Goal: Transaction & Acquisition: Purchase product/service

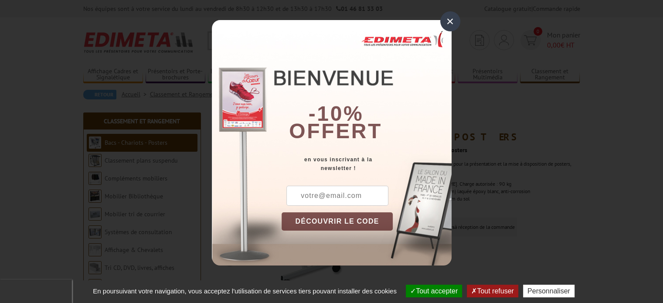
click at [447, 19] on div "×" at bounding box center [451, 21] width 20 height 20
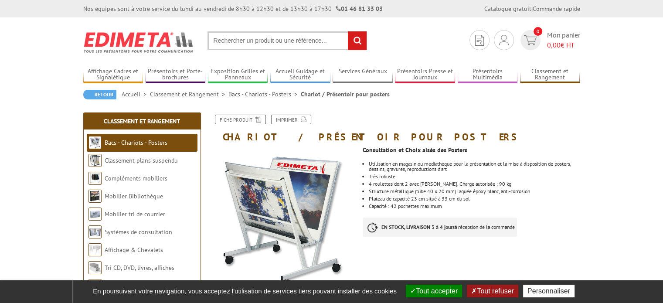
click at [227, 42] on input "text" at bounding box center [288, 40] width 160 height 19
type input "porchettes posters"
click at [348, 31] on input "rechercher" at bounding box center [357, 40] width 19 height 19
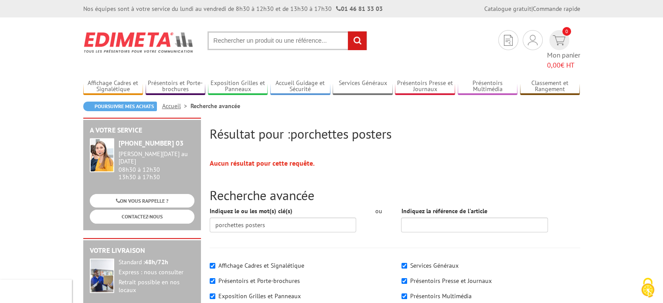
click at [223, 46] on input "text" at bounding box center [288, 40] width 160 height 19
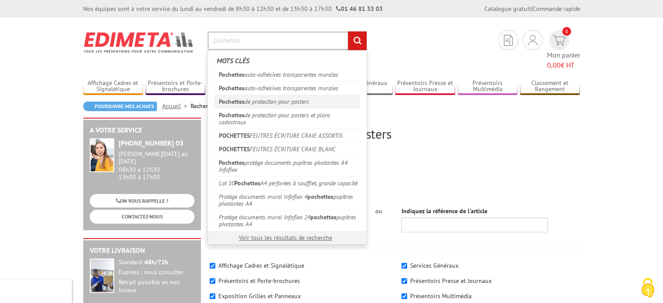
type input "pochettes"
click at [251, 96] on link "Pochettes de protection pour posters" at bounding box center [288, 102] width 146 height 14
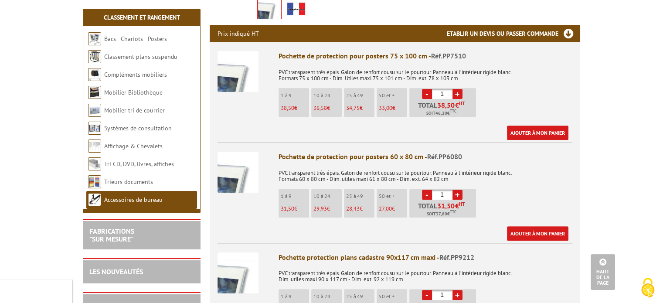
scroll to position [304, 0]
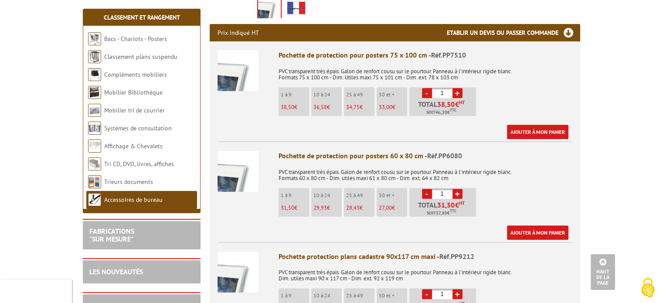
click at [457, 195] on link "+" at bounding box center [458, 194] width 10 height 10
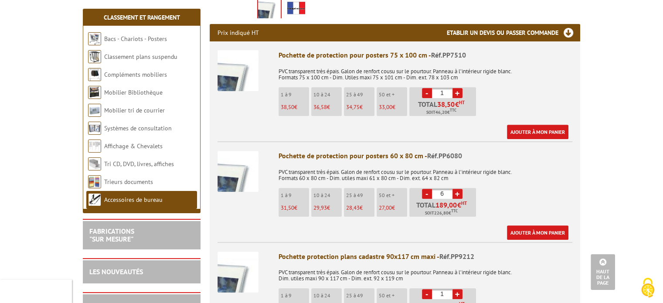
click at [457, 195] on link "+" at bounding box center [458, 194] width 10 height 10
type input "10"
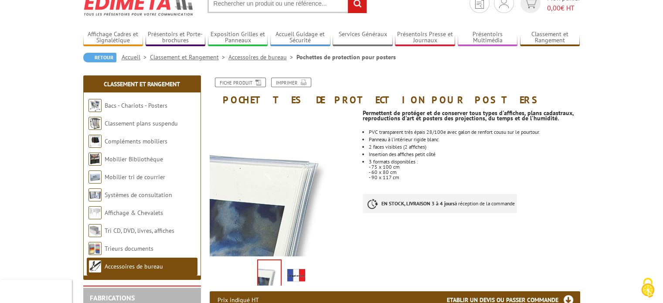
scroll to position [0, 0]
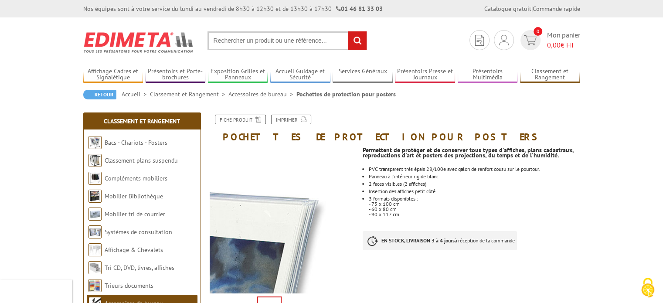
click at [230, 31] on section "Je me connecte Nouveau client ? Inscrivez-vous 0 Mon panier 0,00 € HT recherche…" at bounding box center [331, 37] width 497 height 41
click at [228, 32] on input "text" at bounding box center [288, 40] width 160 height 19
type input "gaine plastique"
click at [348, 31] on input "rechercher" at bounding box center [357, 40] width 19 height 19
click at [135, 141] on link "Bacs - Chariots - Posters" at bounding box center [136, 143] width 63 height 8
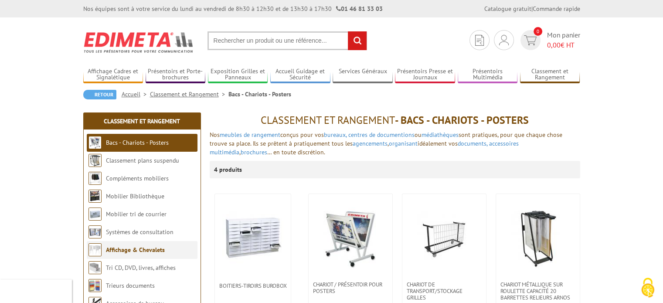
click at [153, 251] on link "Affichage & Chevalets" at bounding box center [135, 250] width 59 height 8
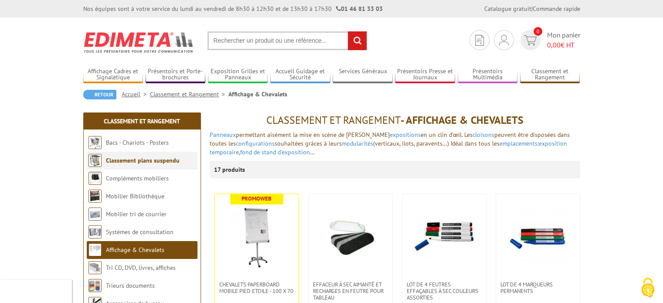
click at [136, 161] on link "Classement plans suspendu" at bounding box center [143, 161] width 74 height 8
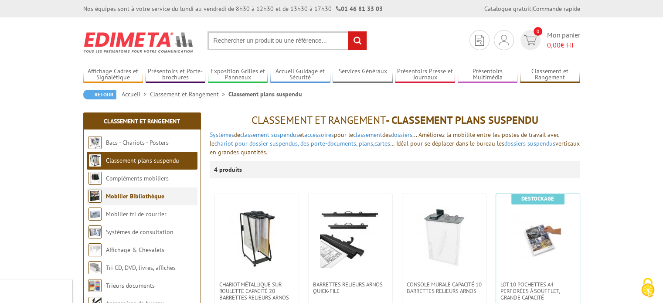
click at [146, 195] on link "Mobilier Bibliothèque" at bounding box center [135, 196] width 58 height 8
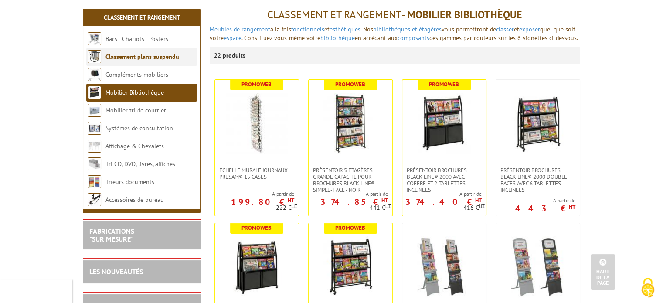
scroll to position [102, 0]
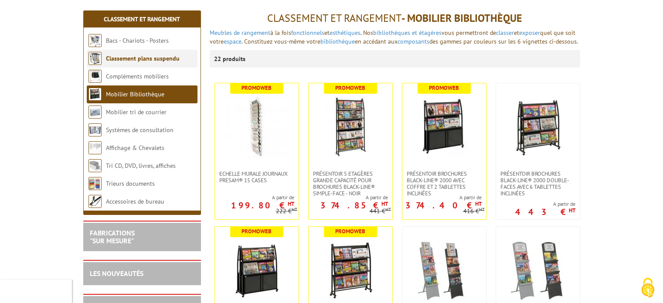
click at [113, 58] on link "Classement plans suspendu" at bounding box center [143, 59] width 74 height 8
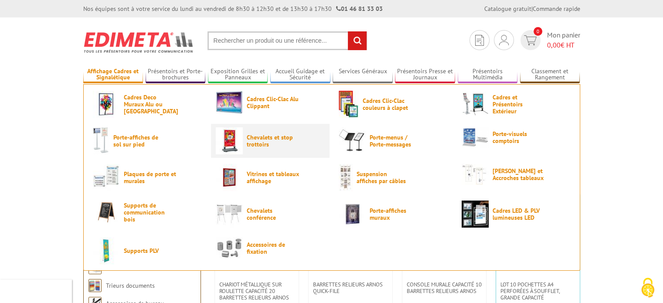
click at [254, 143] on span "Chevalets et stop trottoirs" at bounding box center [273, 141] width 52 height 14
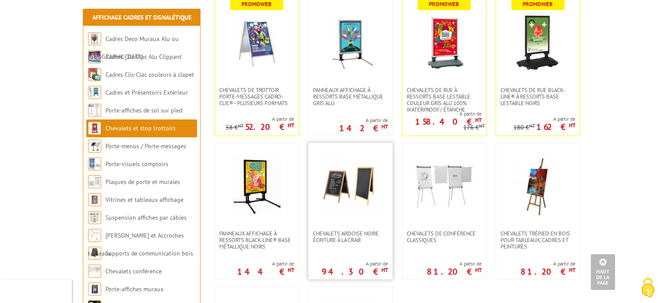
scroll to position [633, 0]
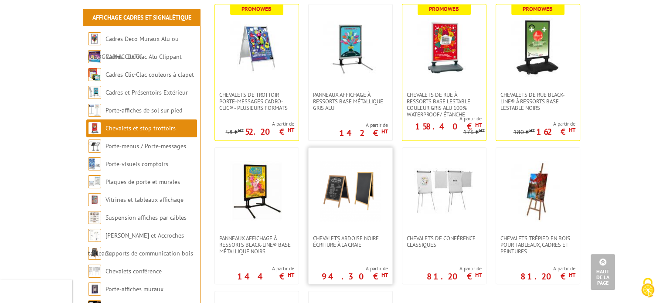
click at [358, 258] on div "Chevalets Ardoise Noire écriture à la craie A partir de 94.30 € HT" at bounding box center [350, 215] width 85 height 137
